Goal: Task Accomplishment & Management: Manage account settings

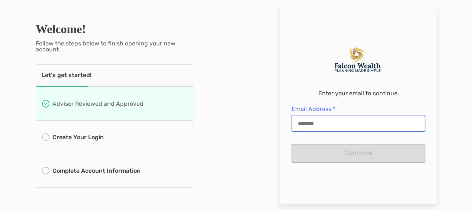
click at [308, 122] on input "Email Address *" at bounding box center [358, 123] width 132 height 6
type input "**********"
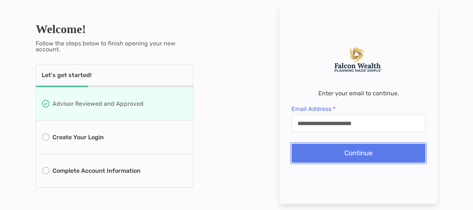
click at [337, 148] on button "Continue" at bounding box center [359, 153] width 134 height 19
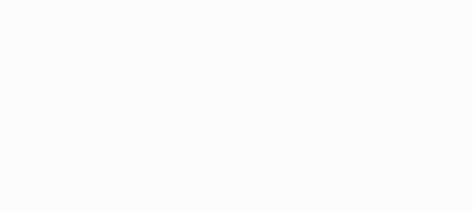
click at [337, 0] on html at bounding box center [236, 0] width 473 height 0
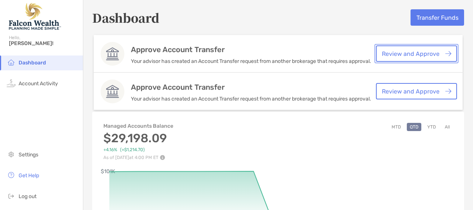
click at [386, 50] on link "Review and Approve" at bounding box center [416, 53] width 81 height 16
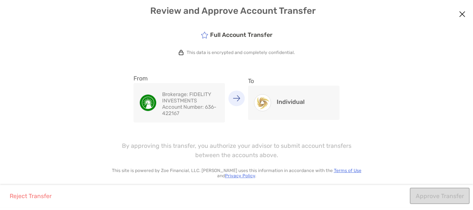
scroll to position [19, 0]
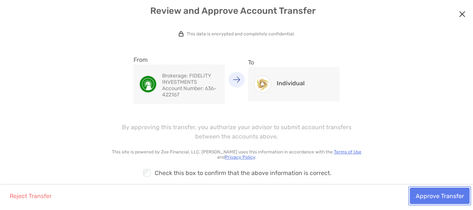
click at [438, 198] on button "Approve Transfer" at bounding box center [440, 195] width 60 height 16
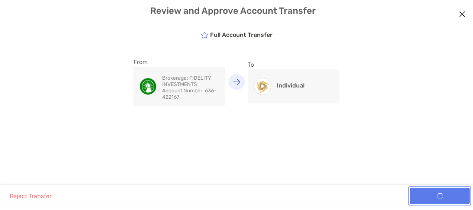
scroll to position [0, 0]
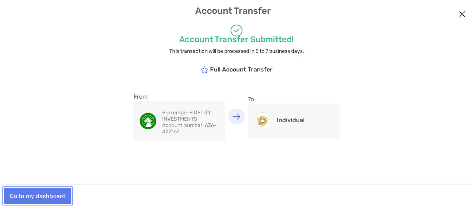
click at [49, 196] on button "Go to my dashboard" at bounding box center [38, 195] width 68 height 16
